Goal: Task Accomplishment & Management: Manage account settings

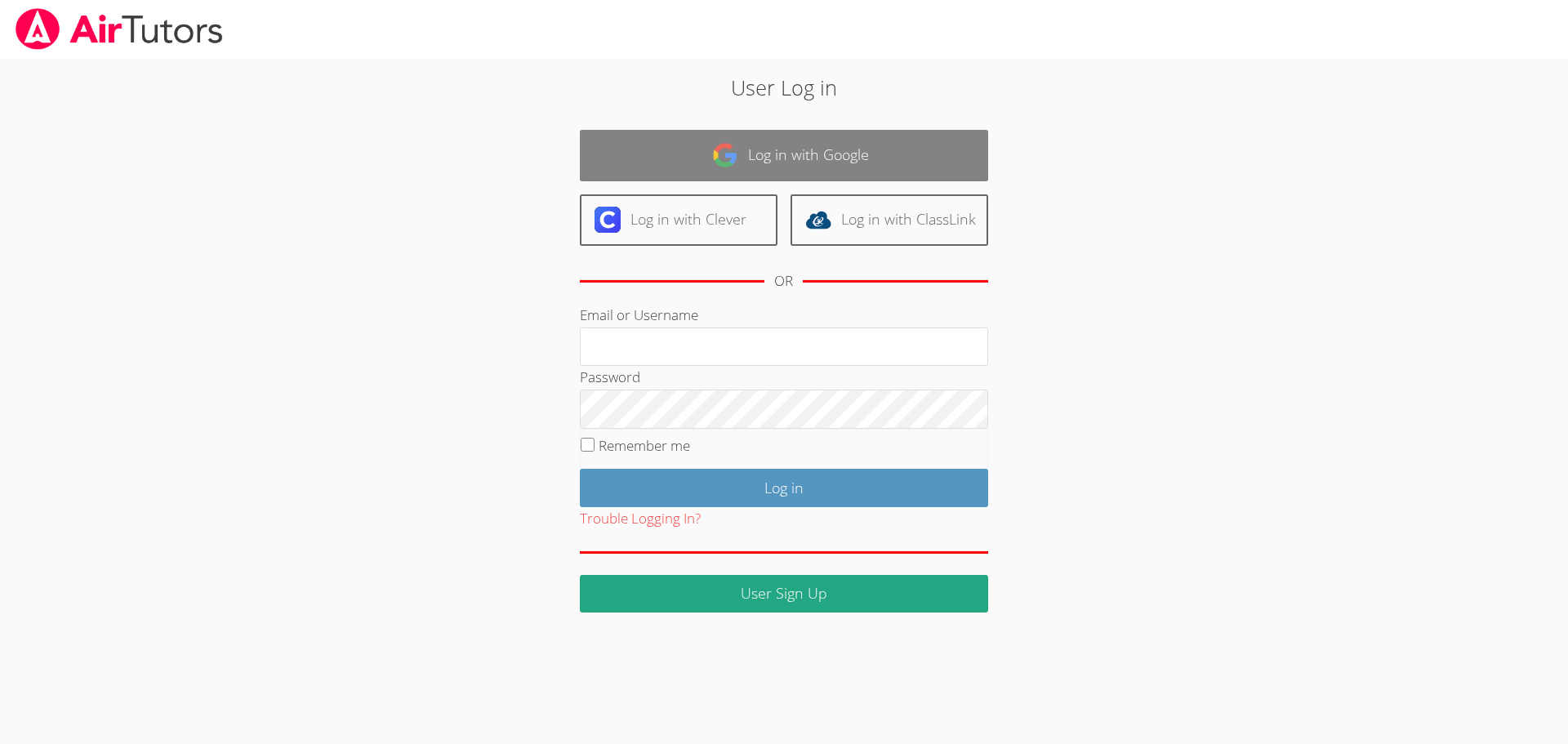
click at [814, 133] on link "Log in with Google" at bounding box center [784, 156] width 408 height 51
click at [725, 154] on img at bounding box center [725, 155] width 27 height 27
